Goal: Task Accomplishment & Management: Use online tool/utility

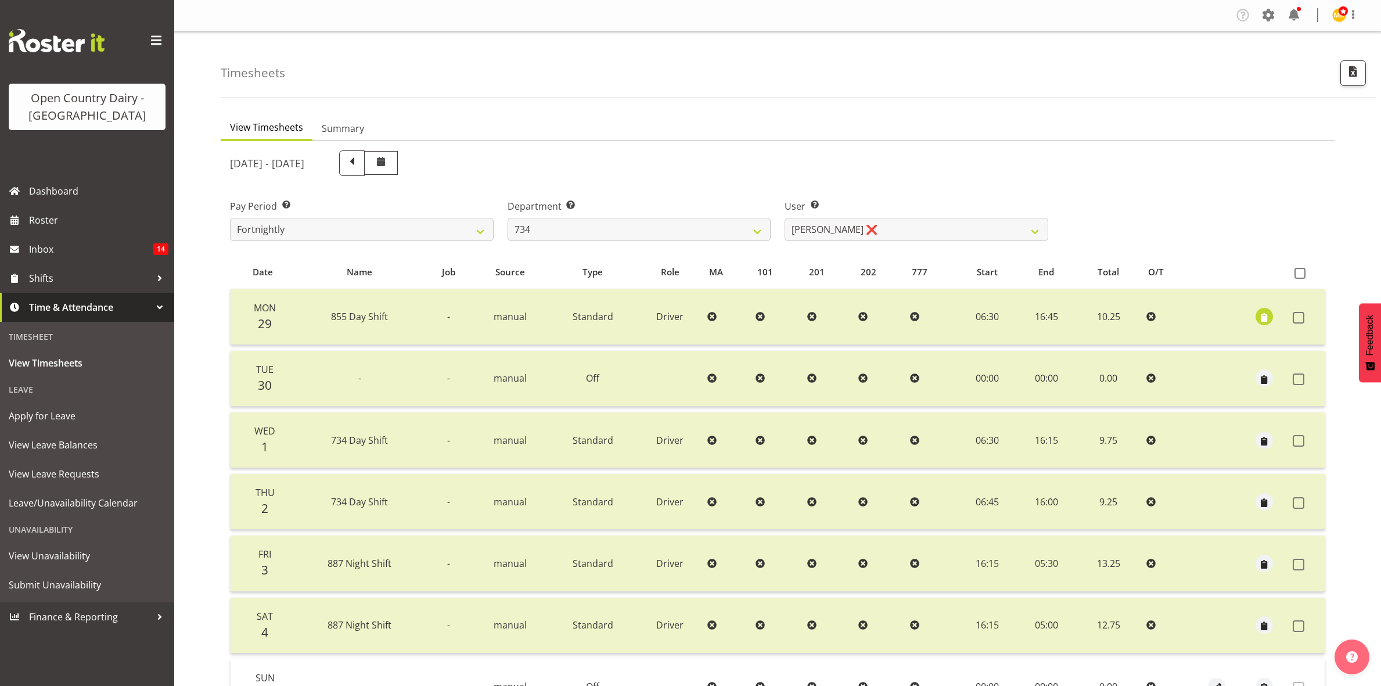
select select "11220"
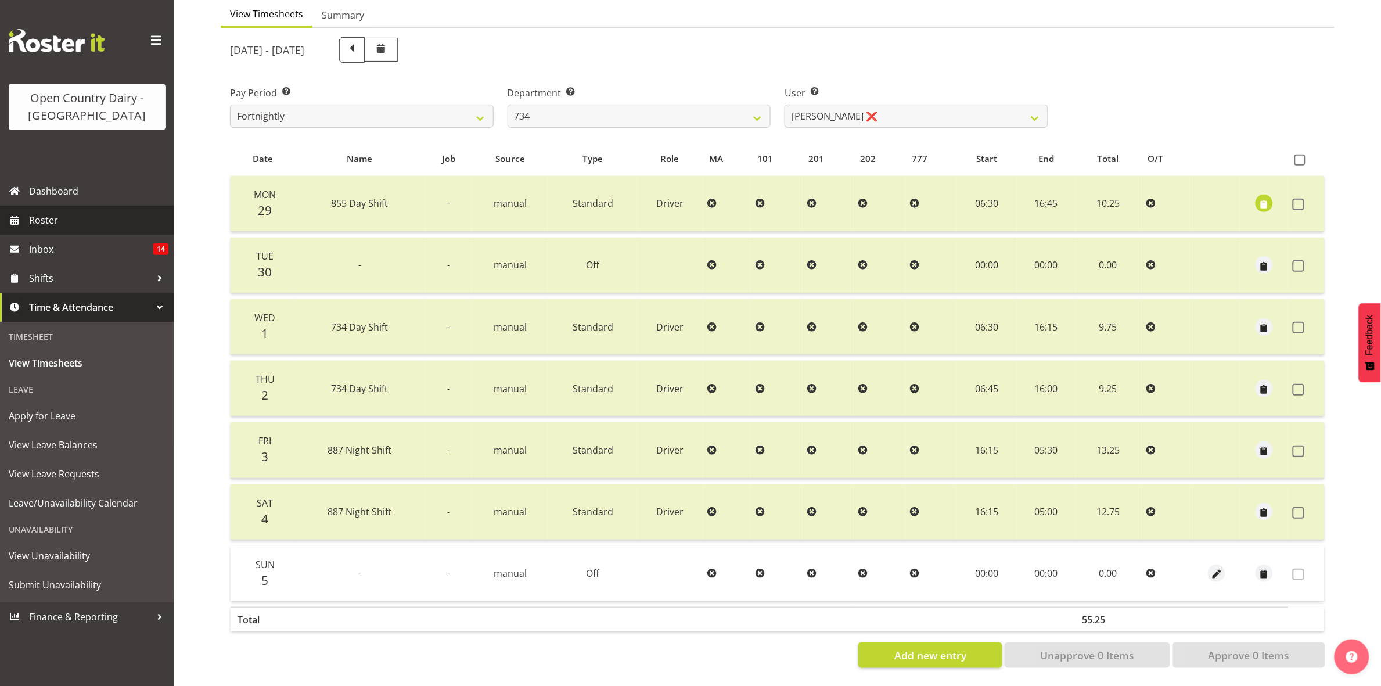
click at [41, 218] on span "Roster" at bounding box center [98, 219] width 139 height 17
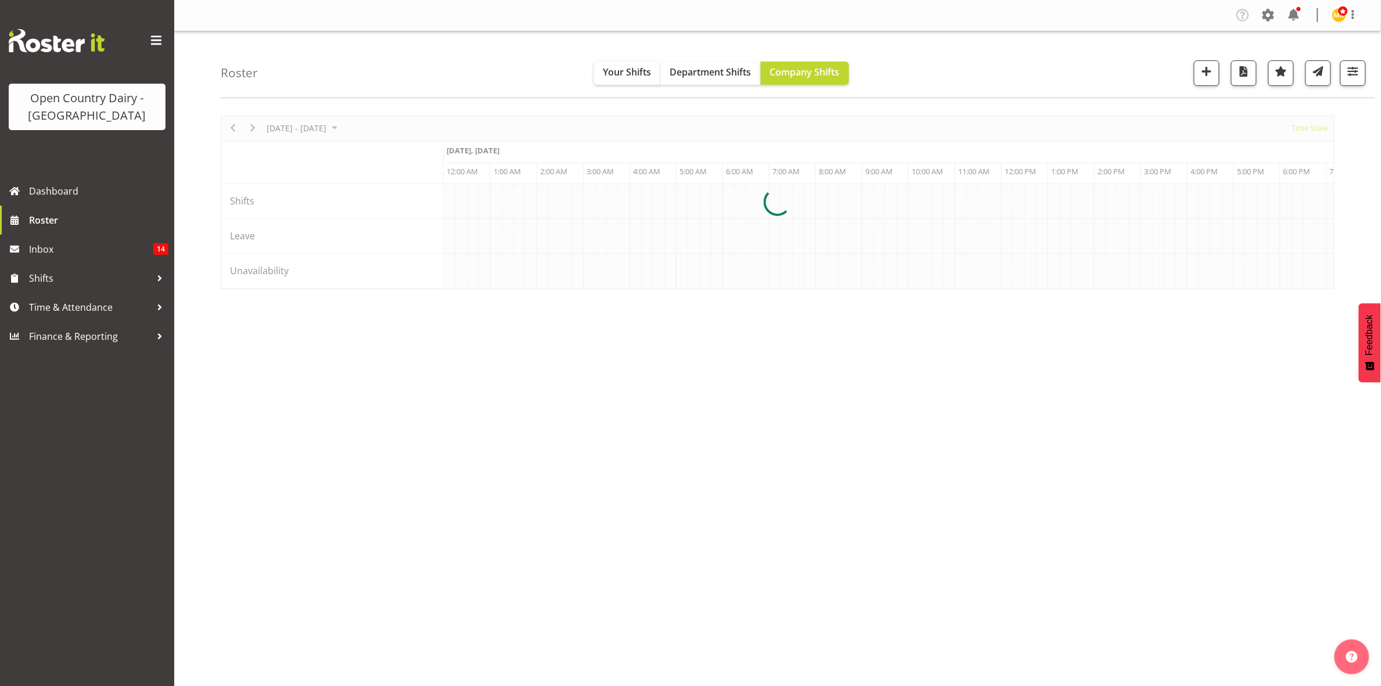
scroll to position [0, 6691]
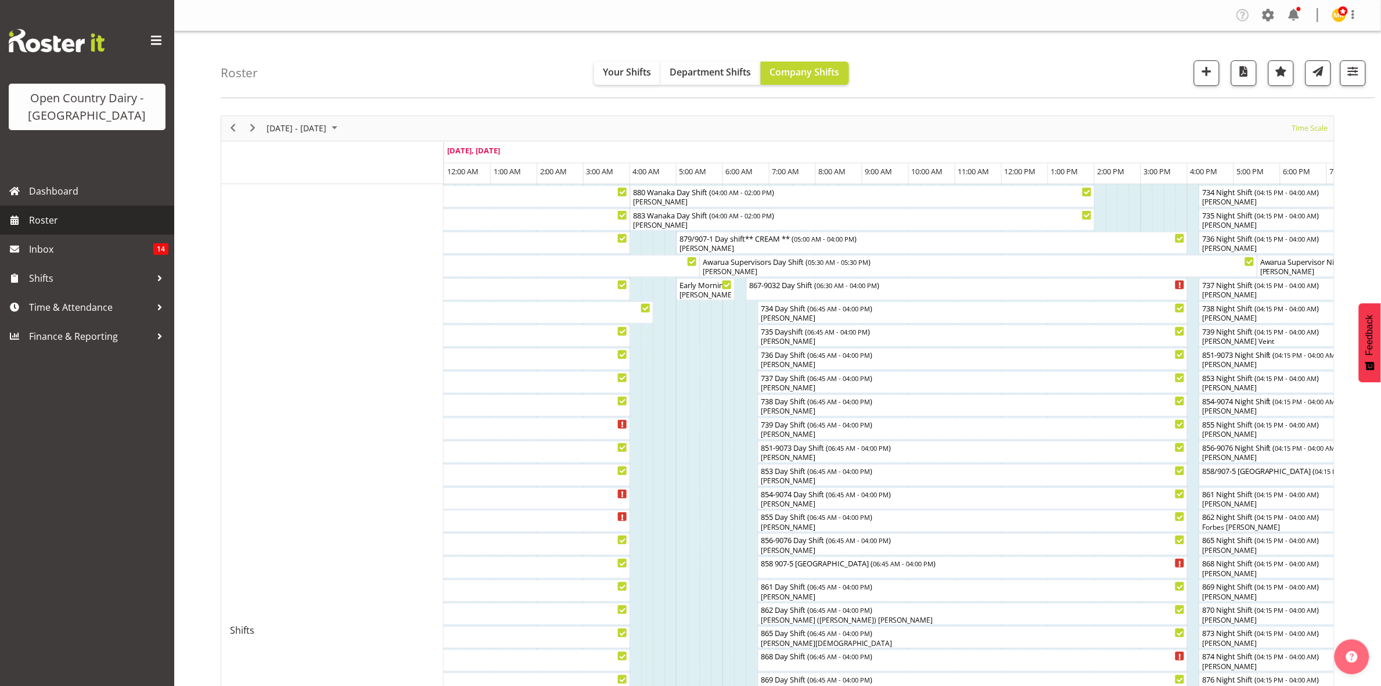
click at [105, 229] on link "Roster" at bounding box center [87, 220] width 174 height 29
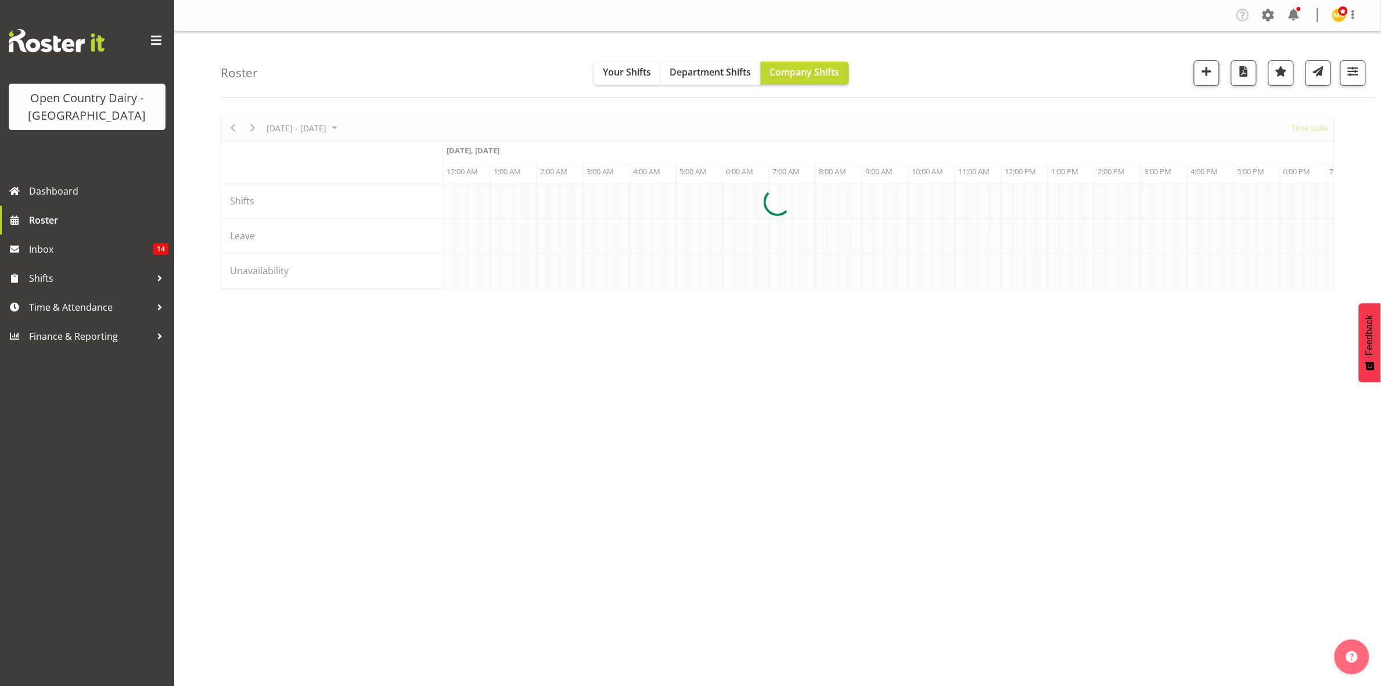
scroll to position [0, 6691]
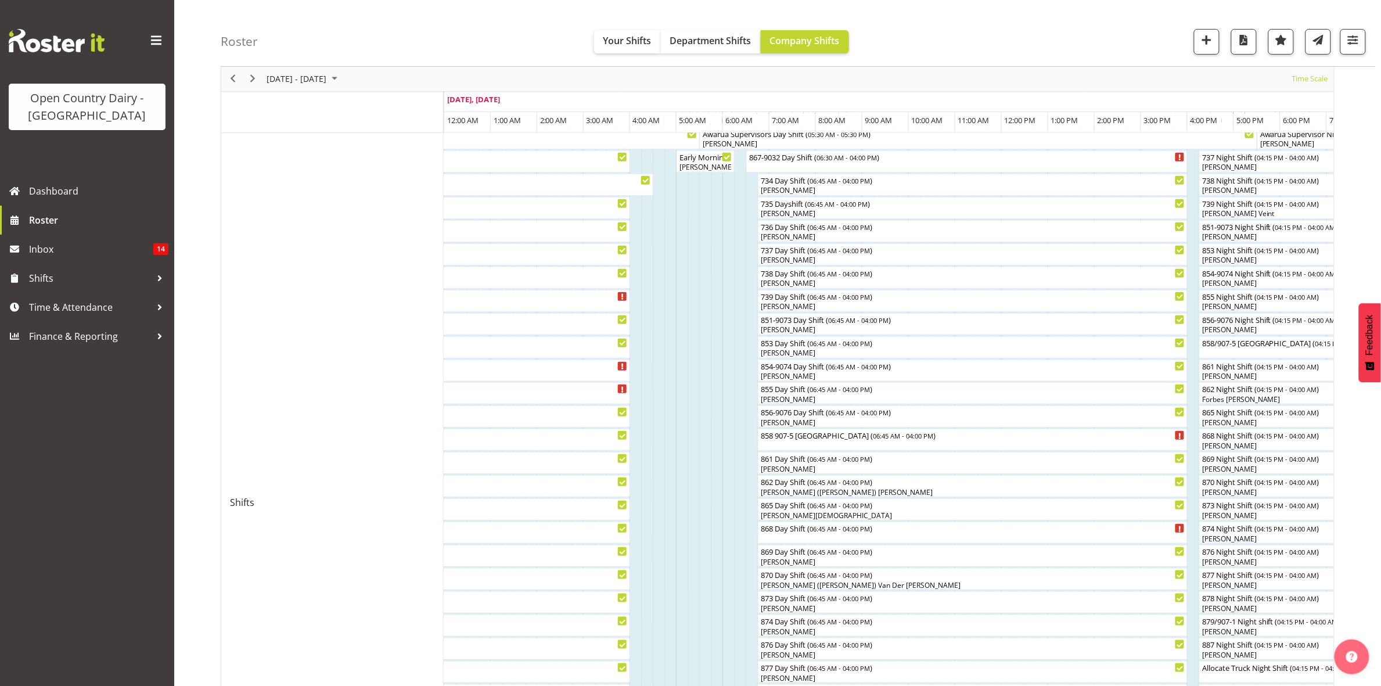
scroll to position [145, 0]
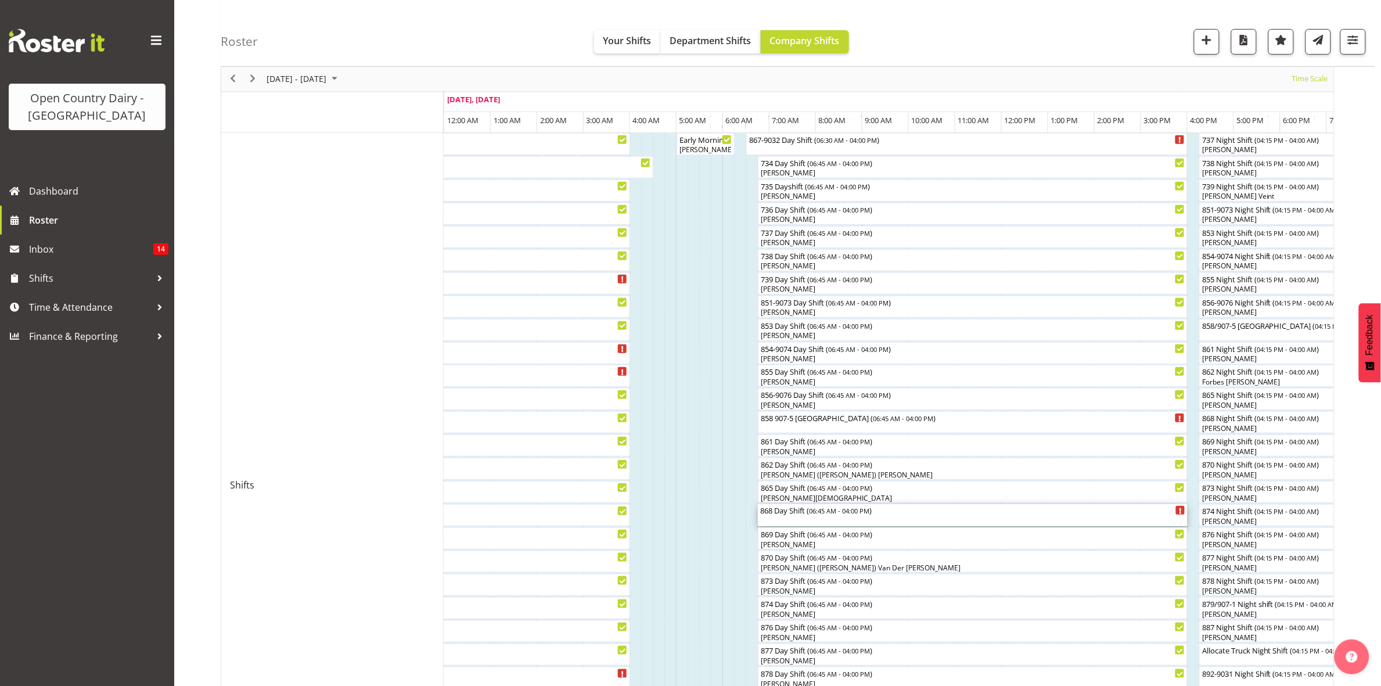
click at [899, 518] on div "868 Day Shift ( 06:45 AM - 04:00 PM )" at bounding box center [972, 515] width 425 height 22
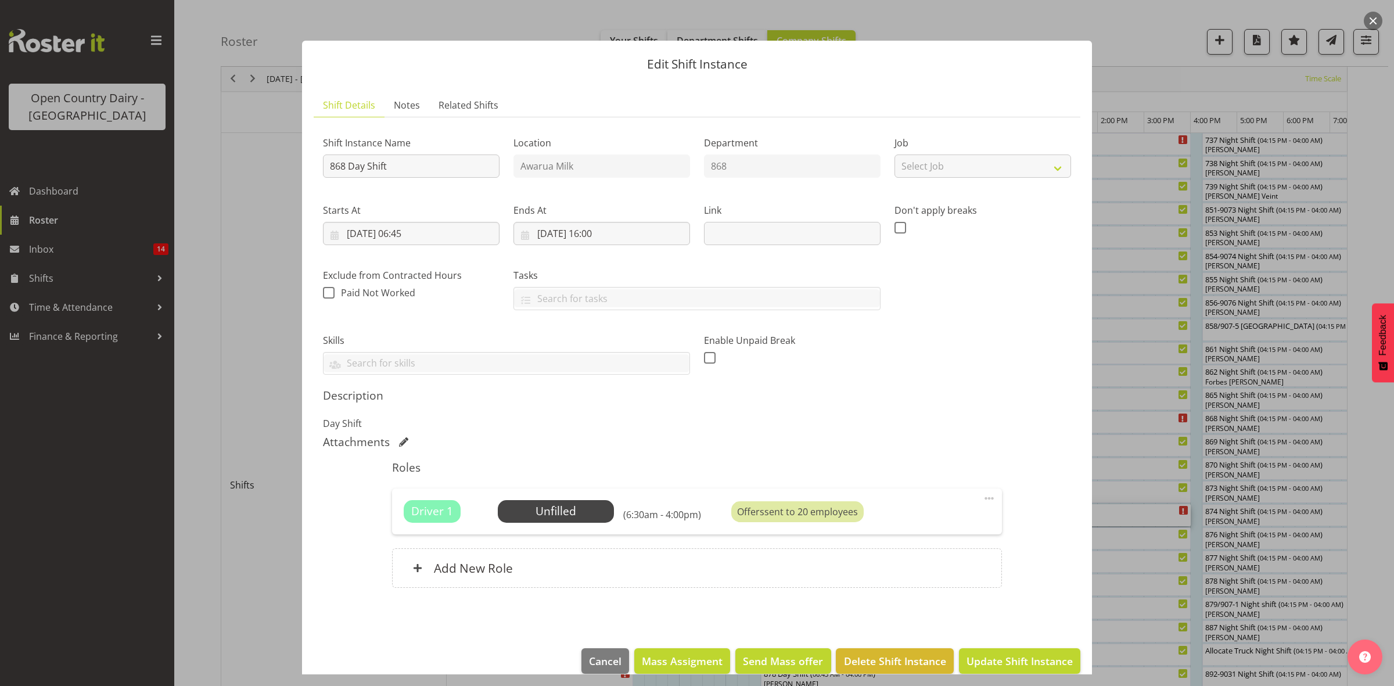
click at [282, 326] on div at bounding box center [697, 343] width 1394 height 686
